Goal: Task Accomplishment & Management: Complete application form

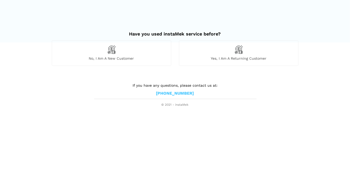
click at [114, 53] on img at bounding box center [111, 49] width 9 height 9
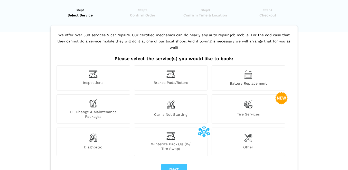
scroll to position [26, 0]
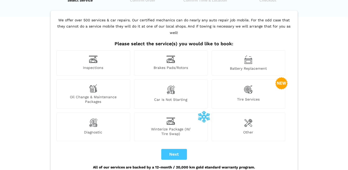
click at [93, 55] on img at bounding box center [93, 59] width 9 height 8
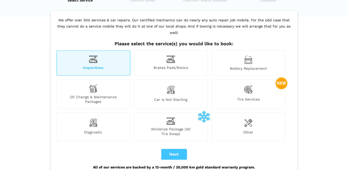
click at [241, 56] on div "Battery Replacement" at bounding box center [248, 62] width 74 height 25
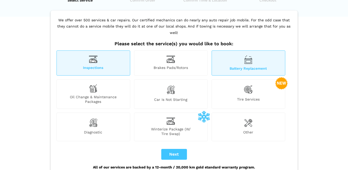
click at [106, 58] on div "Inspections" at bounding box center [93, 62] width 74 height 25
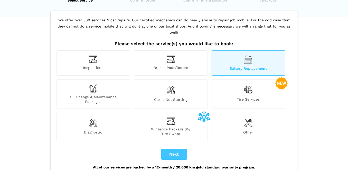
click at [250, 55] on img at bounding box center [248, 59] width 8 height 9
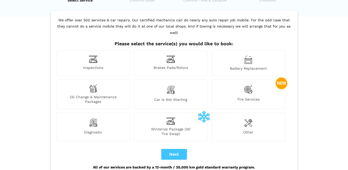
click at [242, 56] on div "Battery Replacement" at bounding box center [248, 62] width 74 height 25
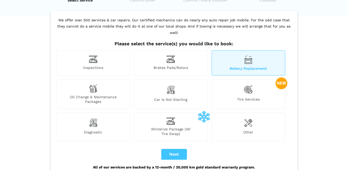
click at [98, 50] on div "Inspections" at bounding box center [93, 62] width 74 height 25
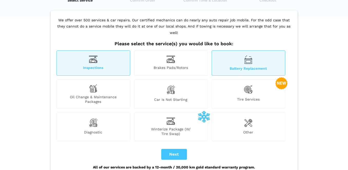
click at [92, 50] on div "Inspections" at bounding box center [93, 62] width 74 height 25
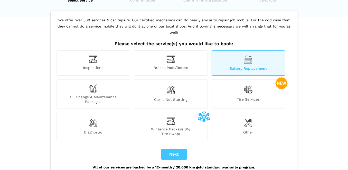
click at [94, 130] on div "Diagnostic" at bounding box center [93, 126] width 74 height 28
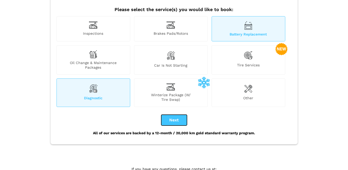
click at [174, 114] on button "Next" at bounding box center [174, 119] width 26 height 11
checkbox input "true"
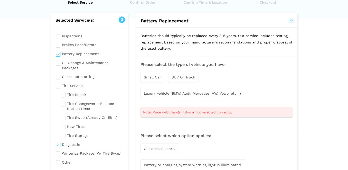
scroll to position [30, 0]
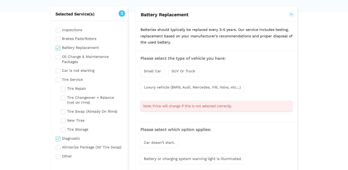
click at [186, 71] on span "SUV Or Truck" at bounding box center [183, 71] width 24 height 4
click at [175, 86] on span "Luxury vehicle (BMW, Audi, Mercedes, VW, Volvo, etc...)" at bounding box center [192, 87] width 97 height 4
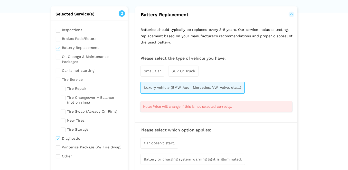
click at [211, 85] on span "Luxury vehicle (BMW, Audi, Mercedes, VW, Volvo, etc...)" at bounding box center [192, 87] width 97 height 4
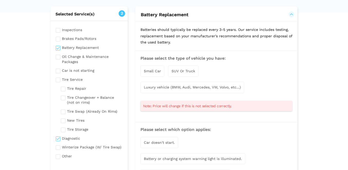
click at [182, 86] on span "Luxury vehicle (BMW, Audi, Mercedes, VW, Volvo, etc...)" at bounding box center [192, 87] width 97 height 4
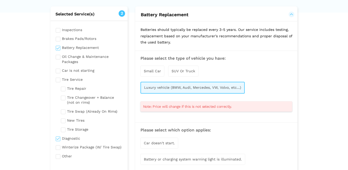
click at [184, 72] on div "SUV Or Truck" at bounding box center [183, 70] width 30 height 11
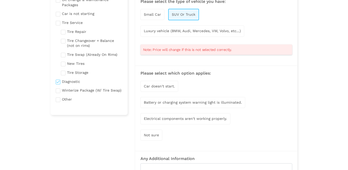
scroll to position [94, 0]
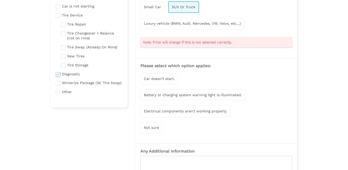
click at [160, 77] on span "Car doesn't start." at bounding box center [159, 78] width 31 height 4
click at [152, 126] on span "Not sure" at bounding box center [151, 128] width 15 height 4
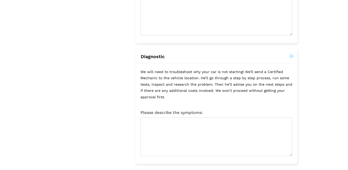
scroll to position [291, 0]
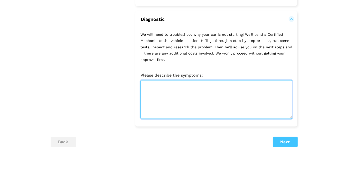
click at [185, 82] on textarea at bounding box center [216, 99] width 152 height 38
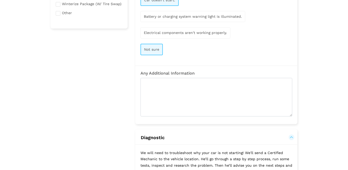
scroll to position [180, 0]
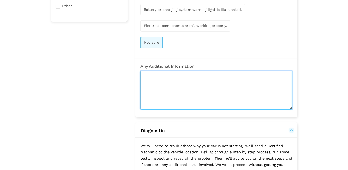
click at [165, 79] on textarea at bounding box center [216, 90] width 152 height 38
type textarea "ㄱ"
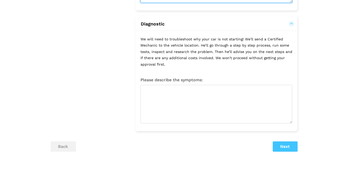
scroll to position [286, 0]
type textarea "replace with new honda oem battery but car won't start"
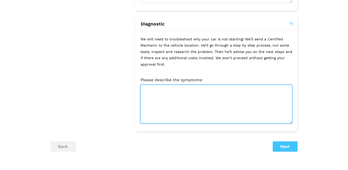
click at [169, 91] on textarea at bounding box center [216, 104] width 152 height 38
type textarea "c"
type textarea "car won't start after self battery replacement"
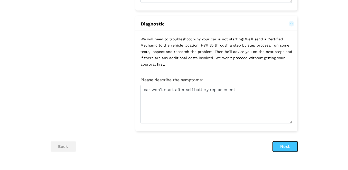
click at [283, 141] on button "Next" at bounding box center [285, 146] width 25 height 10
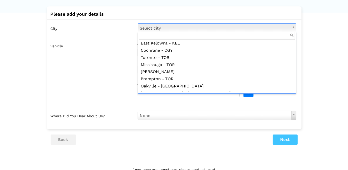
scroll to position [384, 0]
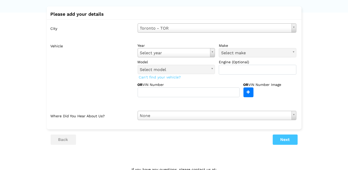
click at [100, 46] on label "Vehicle" at bounding box center [92, 69] width 83 height 56
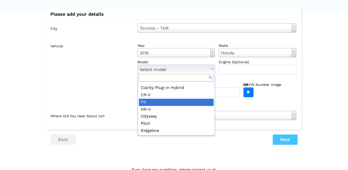
scroll to position [41, 0]
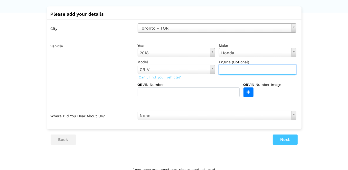
click at [230, 70] on input "text" at bounding box center [257, 70] width 77 height 10
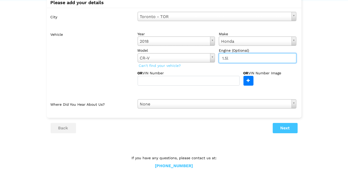
scroll to position [51, 0]
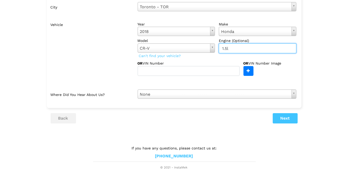
type input "1.5l"
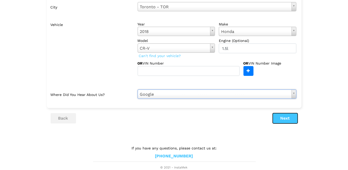
click at [284, 120] on button "Next" at bounding box center [285, 118] width 25 height 10
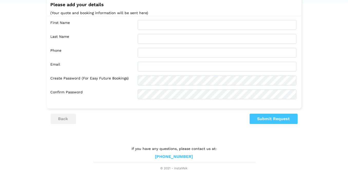
scroll to position [0, 0]
